Goal: Information Seeking & Learning: Learn about a topic

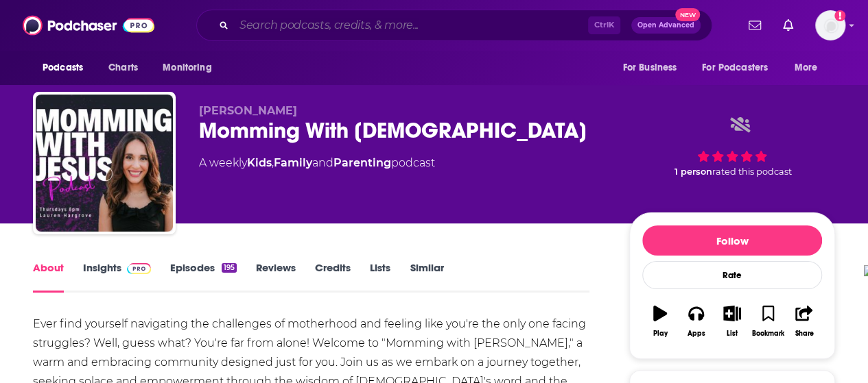
click at [345, 29] on input "Search podcasts, credits, & more..." at bounding box center [411, 25] width 354 height 22
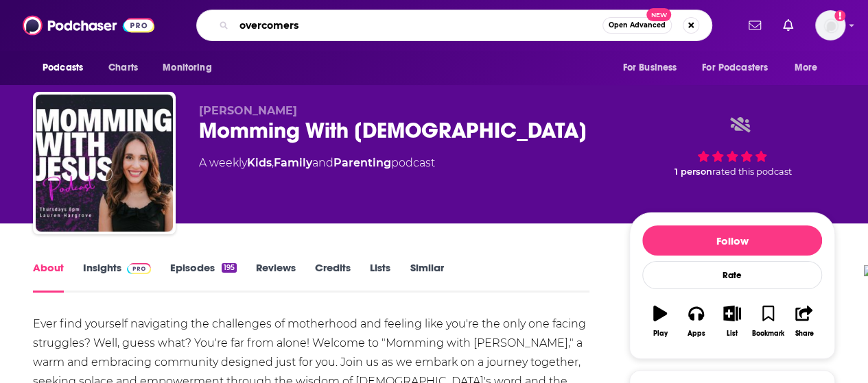
type input "overcomers"
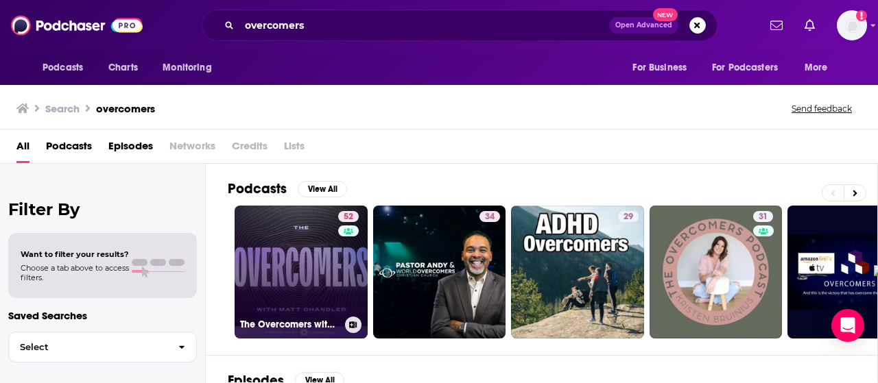
click at [294, 219] on link "52 The Overcomers with [PERSON_NAME]" at bounding box center [301, 272] width 133 height 133
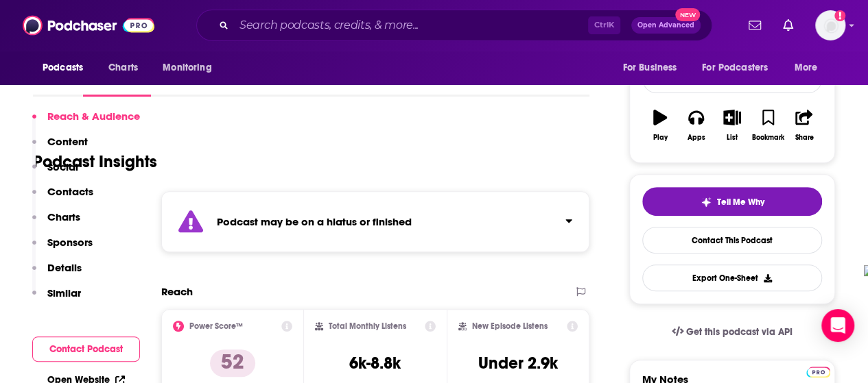
scroll to position [274, 0]
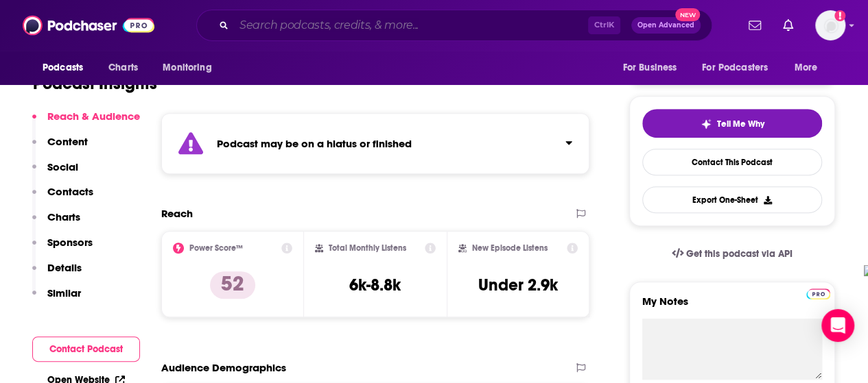
click at [305, 32] on input "Search podcasts, credits, & more..." at bounding box center [411, 25] width 354 height 22
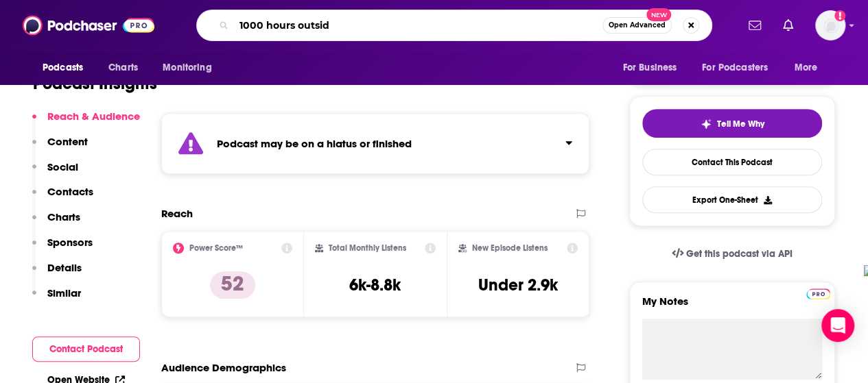
type input "1000 hours outside"
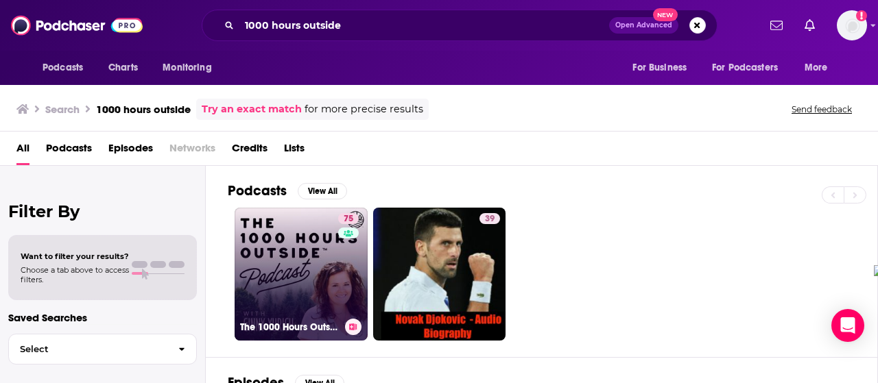
click at [305, 250] on link "75 The 1000 Hours Outside Podcast" at bounding box center [301, 274] width 133 height 133
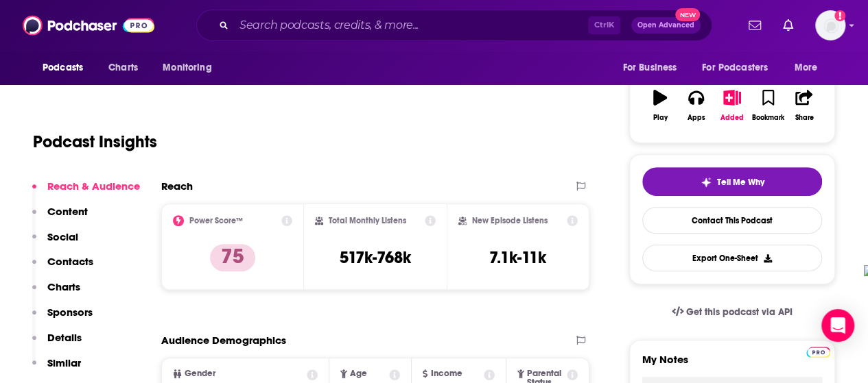
scroll to position [217, 0]
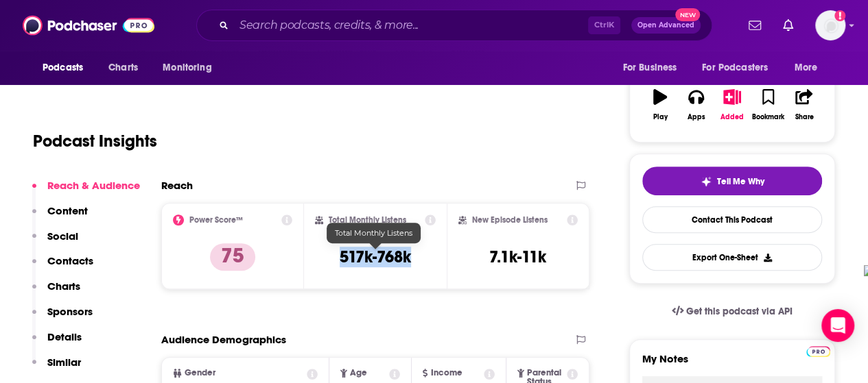
drag, startPoint x: 341, startPoint y: 257, endPoint x: 418, endPoint y: 264, distance: 77.1
click at [418, 264] on div "Total Monthly Listens 517k-768k" at bounding box center [375, 246] width 121 height 63
copy h3 "517k-768k"
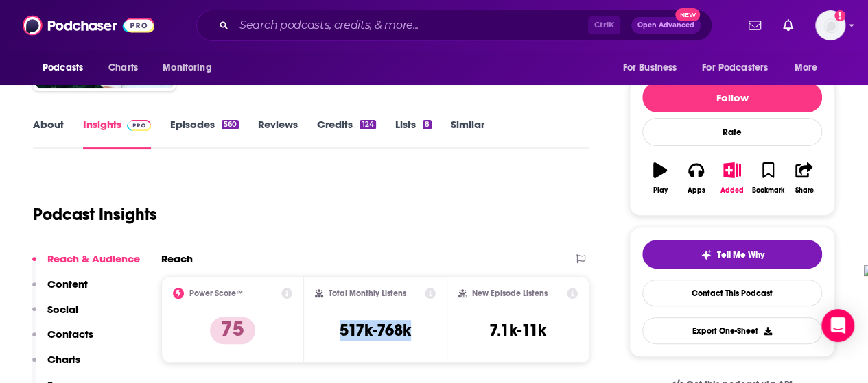
scroll to position [141, 0]
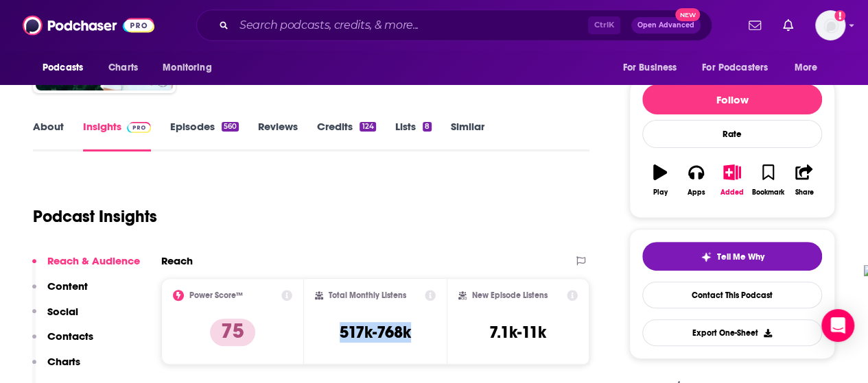
click at [210, 128] on link "Episodes 560" at bounding box center [204, 136] width 69 height 32
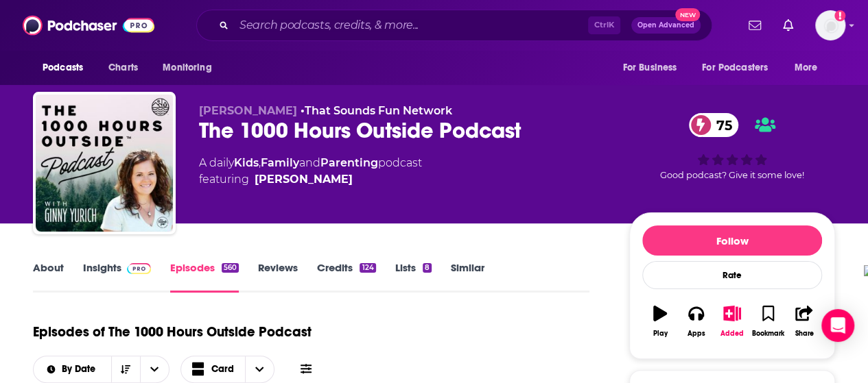
click at [130, 265] on img at bounding box center [139, 268] width 24 height 11
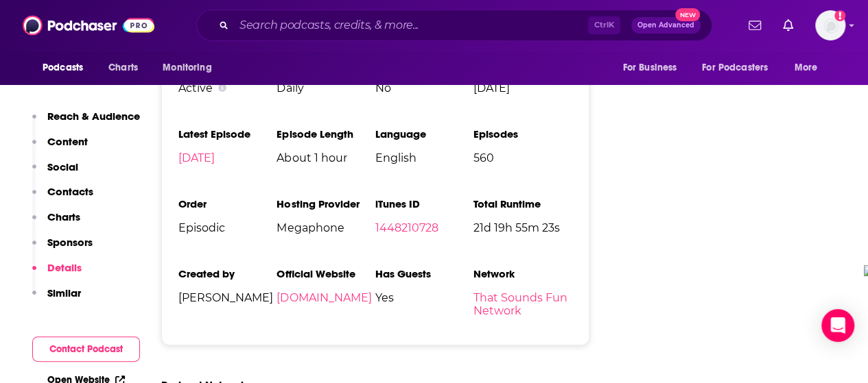
scroll to position [2452, 0]
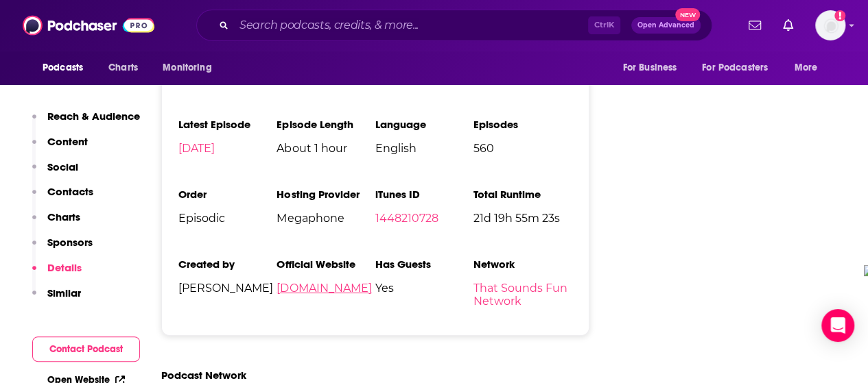
click at [321, 282] on link "[DOMAIN_NAME]" at bounding box center [323, 288] width 95 height 13
click at [333, 25] on input "Search podcasts, credits, & more..." at bounding box center [411, 25] width 354 height 22
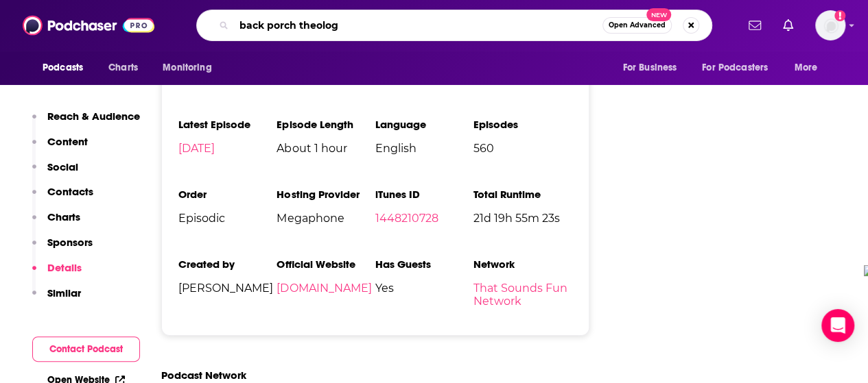
type input "back porch theology"
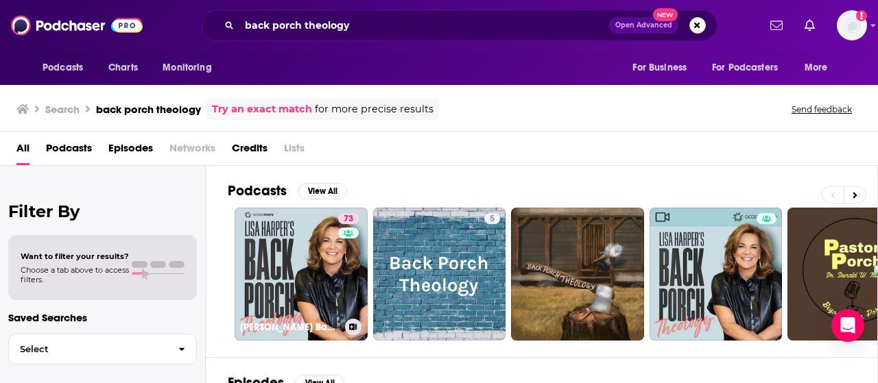
click at [271, 265] on link "73 [PERSON_NAME] Back Porch Theology" at bounding box center [301, 274] width 133 height 133
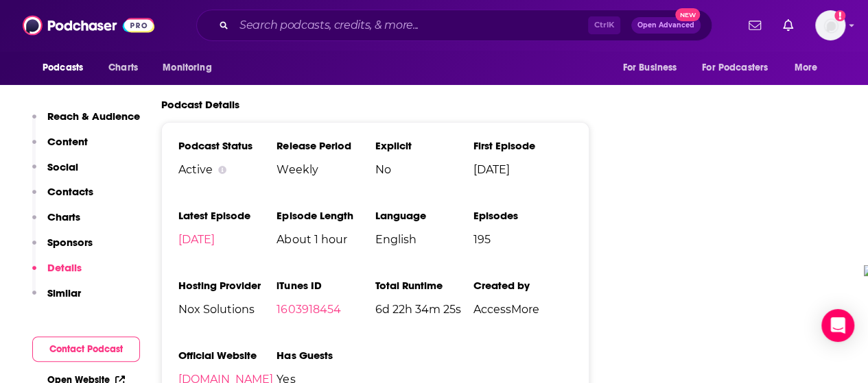
scroll to position [2392, 0]
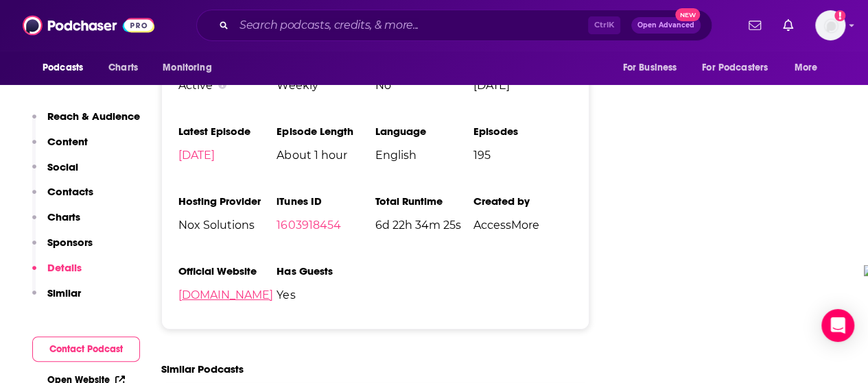
click at [227, 289] on link "[DOMAIN_NAME]" at bounding box center [225, 295] width 95 height 13
